Goal: Check status: Check status

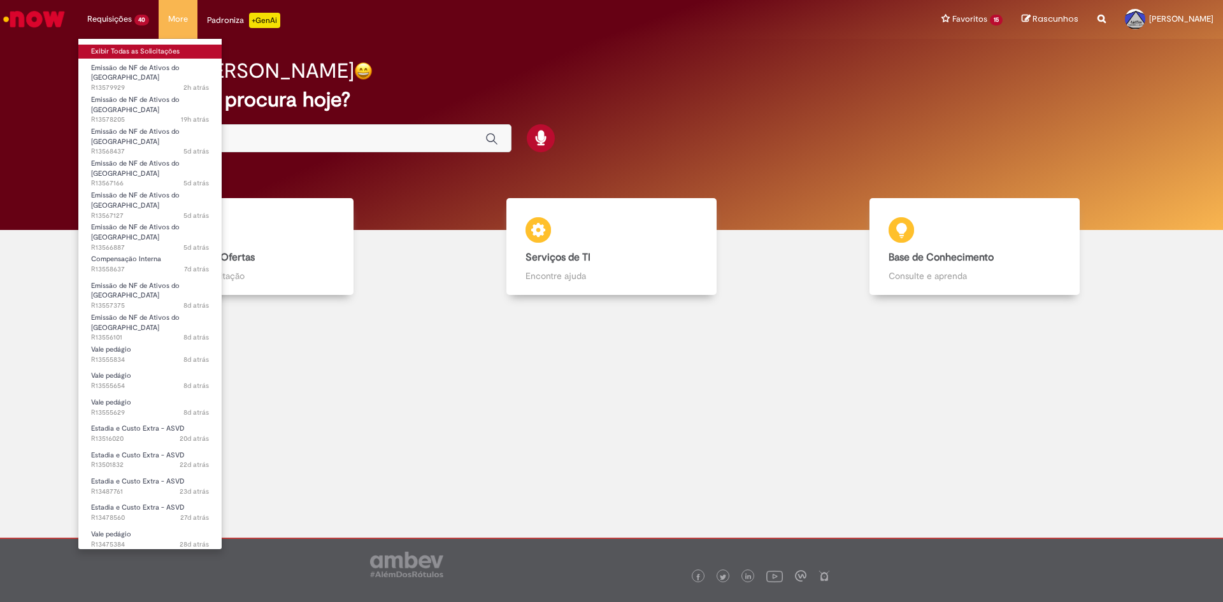
click at [125, 46] on link "Exibir Todas as Solicitações" at bounding box center [149, 52] width 143 height 14
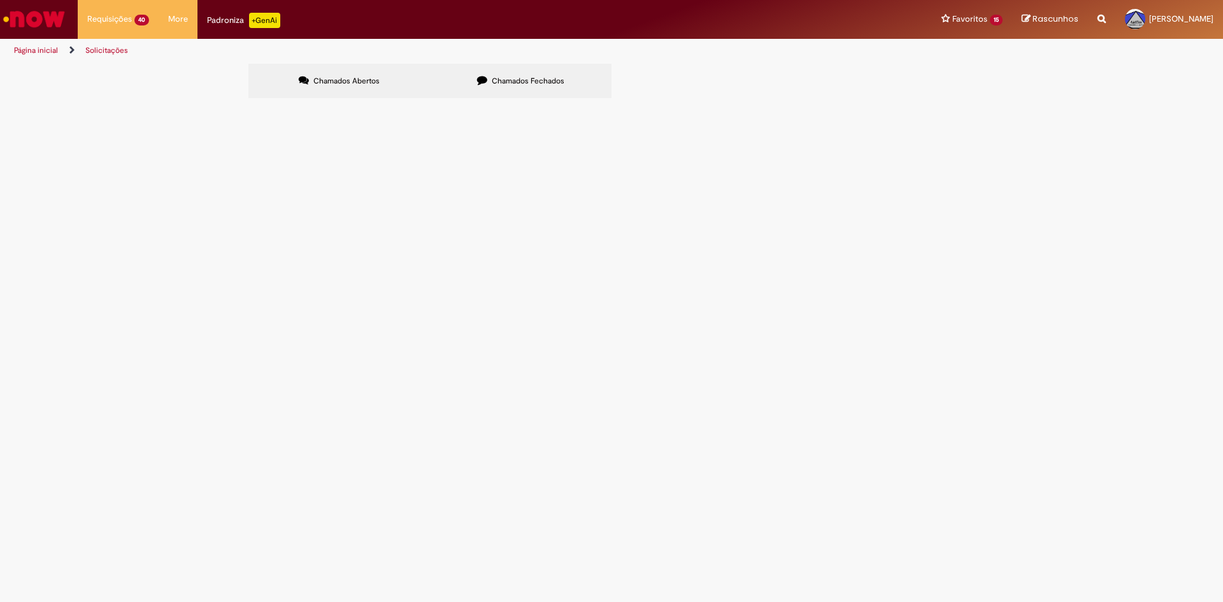
click at [514, 79] on span "Chamados Fechados" at bounding box center [528, 81] width 73 height 10
click at [0, 0] on input "Pesquisar" at bounding box center [0, 0] width 0 height 0
type input "**********"
click at [0, 0] on button "Pesquisar" at bounding box center [0, 0] width 0 height 0
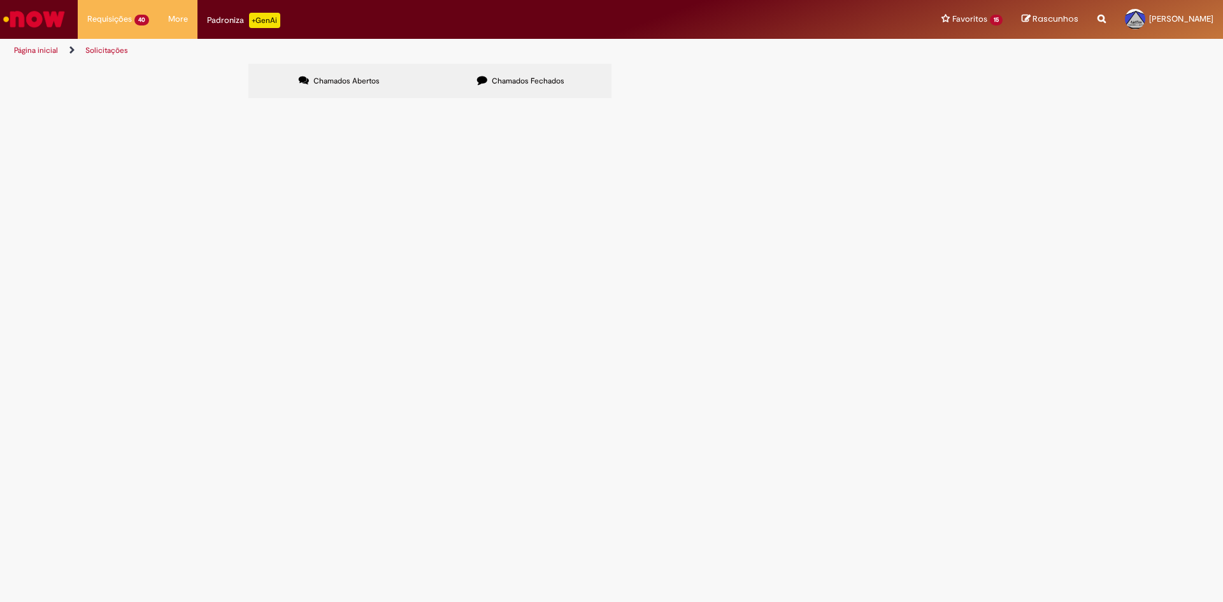
click at [0, 0] on button "Pesquisar" at bounding box center [0, 0] width 0 height 0
click at [347, 78] on span "Chamados Abertos" at bounding box center [346, 81] width 66 height 10
click at [492, 82] on span "Chamados Fechados" at bounding box center [528, 81] width 73 height 10
click at [0, 0] on button at bounding box center [0, 0] width 0 height 0
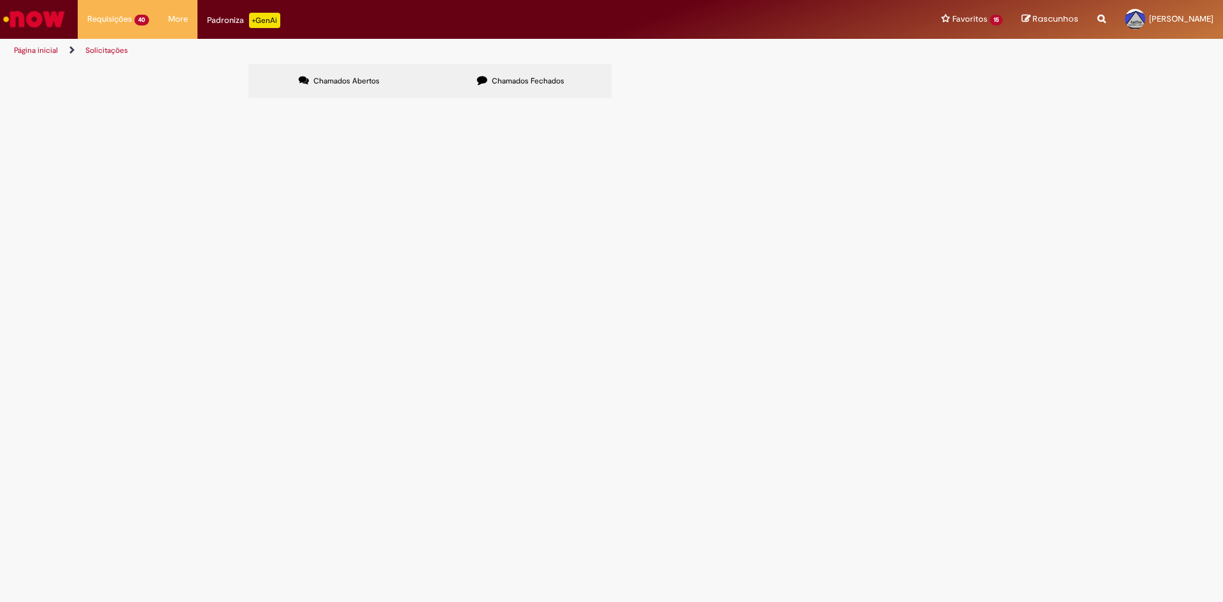
click at [0, 0] on button at bounding box center [0, 0] width 0 height 0
click at [0, 0] on button "Pesquisar" at bounding box center [0, 0] width 0 height 0
click at [353, 78] on span "Chamados Abertos" at bounding box center [346, 81] width 66 height 10
click at [0, 0] on input "Pesquisar" at bounding box center [0, 0] width 0 height 0
type input "**********"
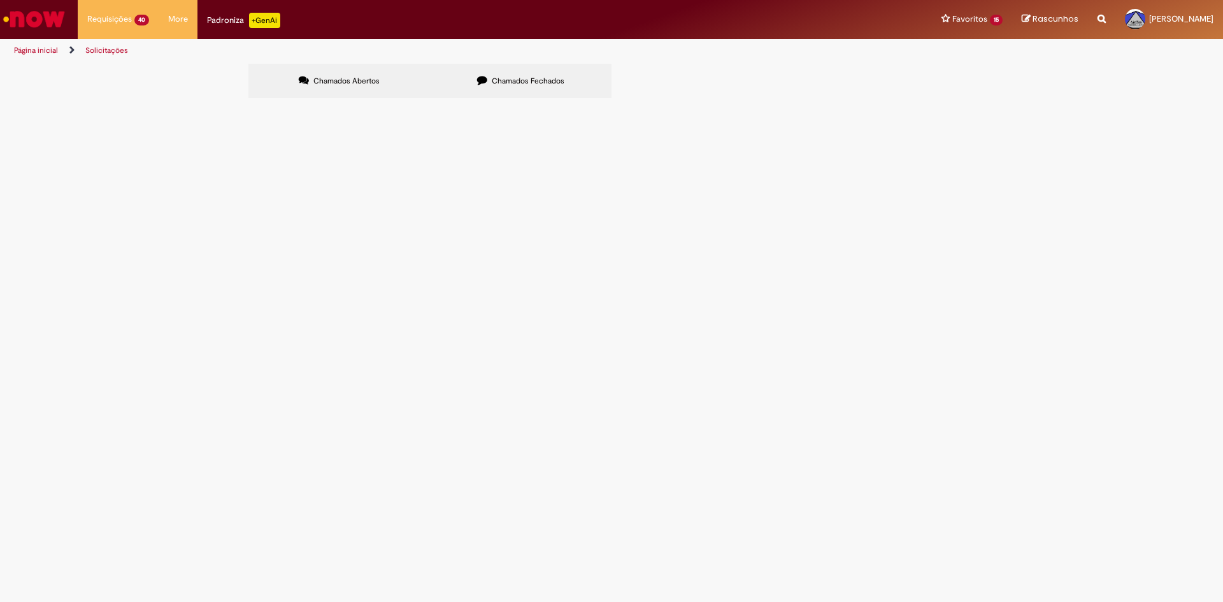
click at [0, 0] on button "Pesquisar" at bounding box center [0, 0] width 0 height 0
drag, startPoint x: 268, startPoint y: 180, endPoint x: 304, endPoint y: 180, distance: 36.9
click at [0, 0] on td "R13556101" at bounding box center [0, 0] width 0 height 0
copy span "R13556101"
